Goal: Information Seeking & Learning: Learn about a topic

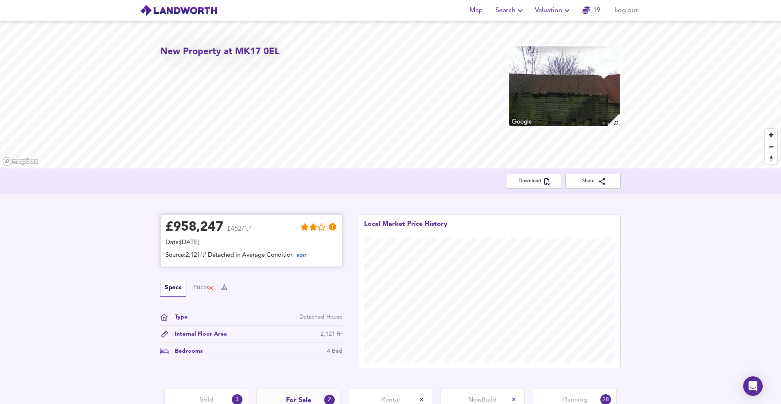
scroll to position [152, 0]
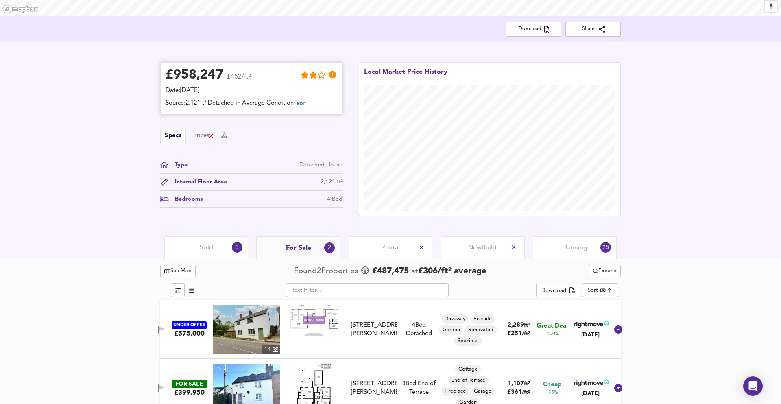
click at [311, 99] on span "EDIT" at bounding box center [305, 104] width 22 height 11
click at [306, 102] on span "EDIT" at bounding box center [301, 104] width 10 height 4
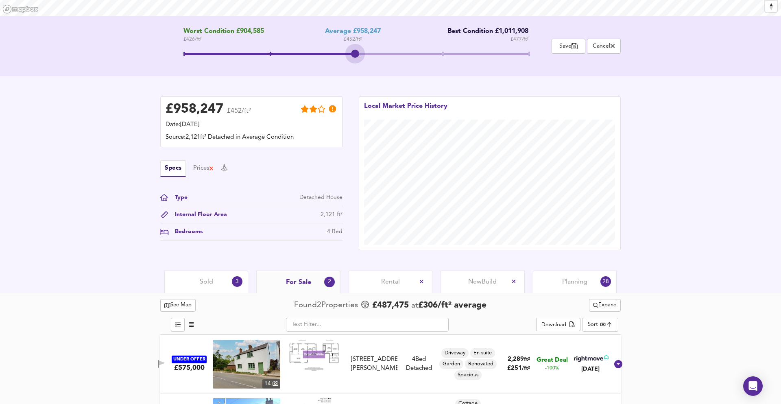
drag, startPoint x: 362, startPoint y: 52, endPoint x: 383, endPoint y: 52, distance: 21.2
click at [379, 52] on span at bounding box center [355, 55] width 345 height 15
drag, startPoint x: 355, startPoint y: 52, endPoint x: 389, endPoint y: 55, distance: 34.3
click at [389, 55] on span at bounding box center [355, 55] width 345 height 15
drag, startPoint x: 355, startPoint y: 53, endPoint x: 404, endPoint y: 59, distance: 49.9
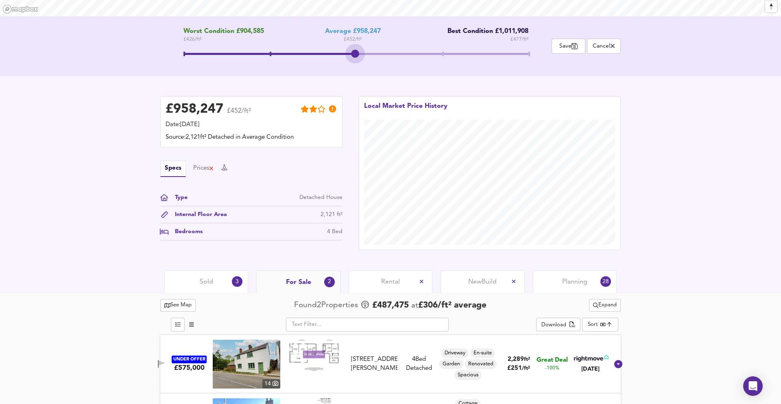
click at [404, 59] on span at bounding box center [355, 55] width 345 height 15
drag, startPoint x: 415, startPoint y: 54, endPoint x: 370, endPoint y: 54, distance: 45.1
click at [370, 54] on span at bounding box center [355, 55] width 345 height 15
drag, startPoint x: 353, startPoint y: 53, endPoint x: 432, endPoint y: 57, distance: 79.4
click at [434, 57] on span at bounding box center [355, 55] width 345 height 15
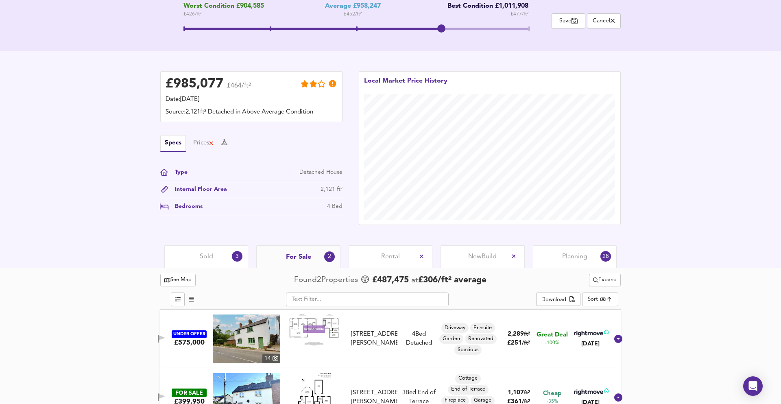
scroll to position [207, 0]
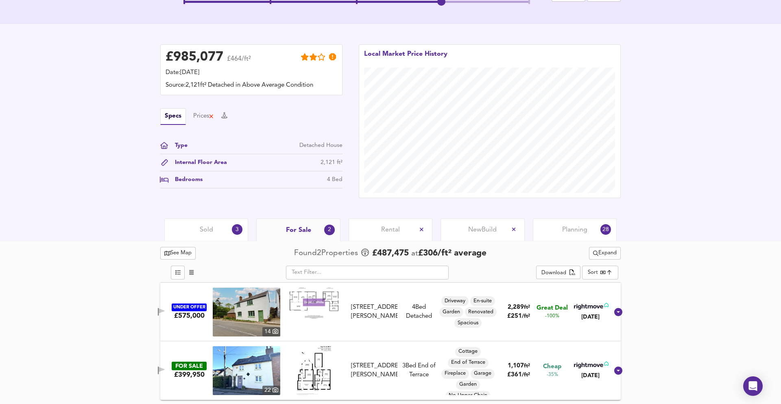
click at [214, 216] on div "£ 985,077 £464/ft² Date: [DATE] Source: 2,121ft² Detached in Above Average Cond…" at bounding box center [390, 121] width 781 height 194
click at [214, 226] on div "Sold 3" at bounding box center [206, 229] width 84 height 22
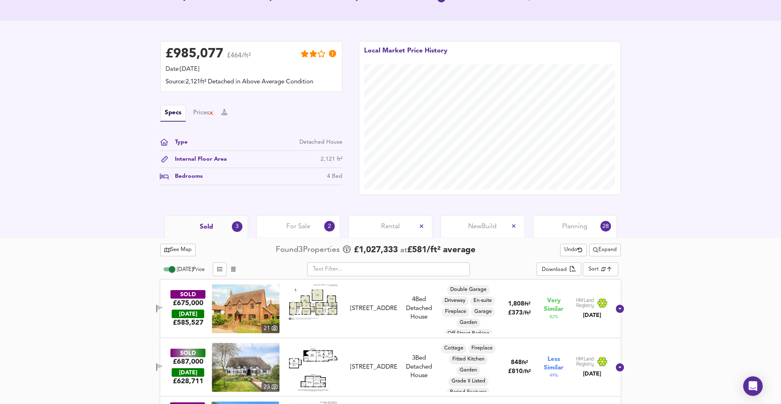
scroll to position [266, 0]
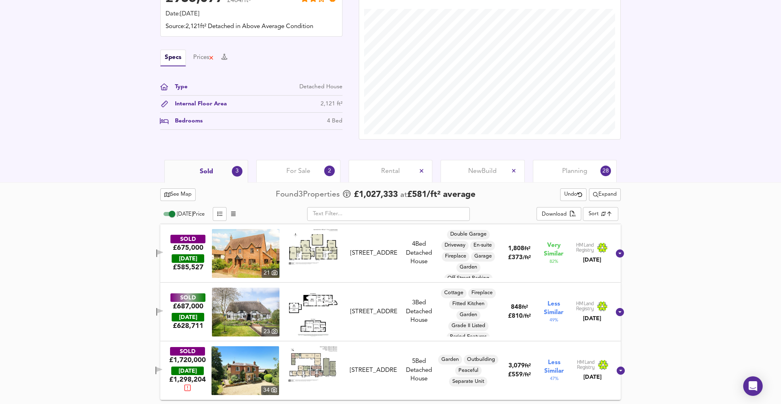
click at [383, 352] on div "SOLD £1,720,000 [DATE] £ 1,298,204 [STREET_ADDRESS][GEOGRAPHIC_DATA][STREET_ADD…" at bounding box center [380, 370] width 460 height 49
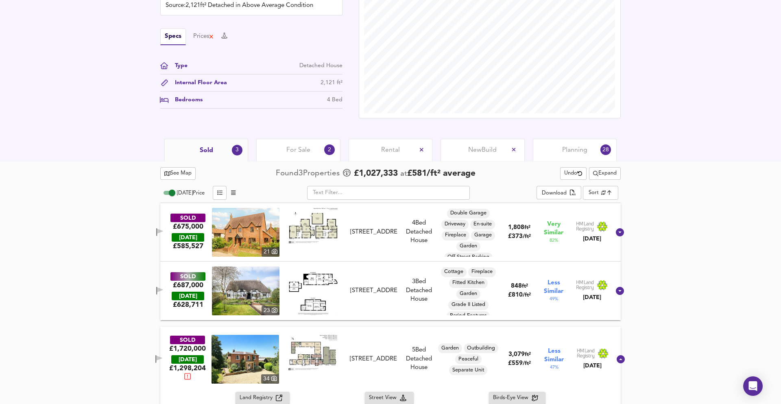
scroll to position [285, 0]
